Goal: Task Accomplishment & Management: Manage account settings

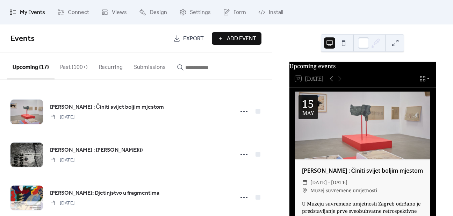
scroll to position [175, 0]
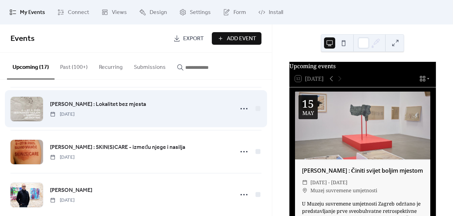
click at [171, 100] on div "[PERSON_NAME] : Lokalitet bez mjesta [DATE]" at bounding box center [139, 109] width 179 height 18
click at [115, 104] on span "[PERSON_NAME] : Lokalitet bez mjesta" at bounding box center [98, 104] width 96 height 8
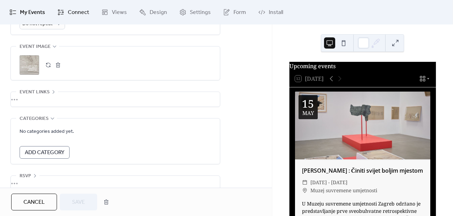
scroll to position [356, 0]
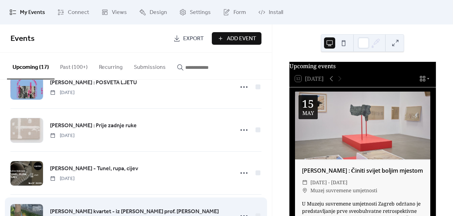
scroll to position [613, 0]
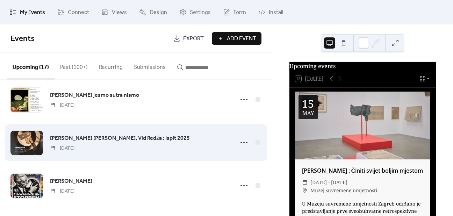
click at [147, 134] on span "[PERSON_NAME] [PERSON_NAME], Vid Redža : Ispit 2025" at bounding box center [120, 138] width 140 height 8
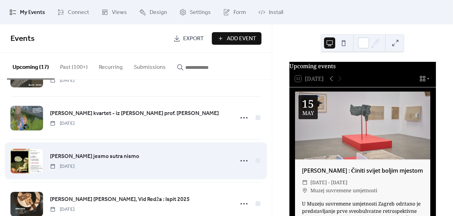
scroll to position [613, 0]
